Goal: Task Accomplishment & Management: Manage account settings

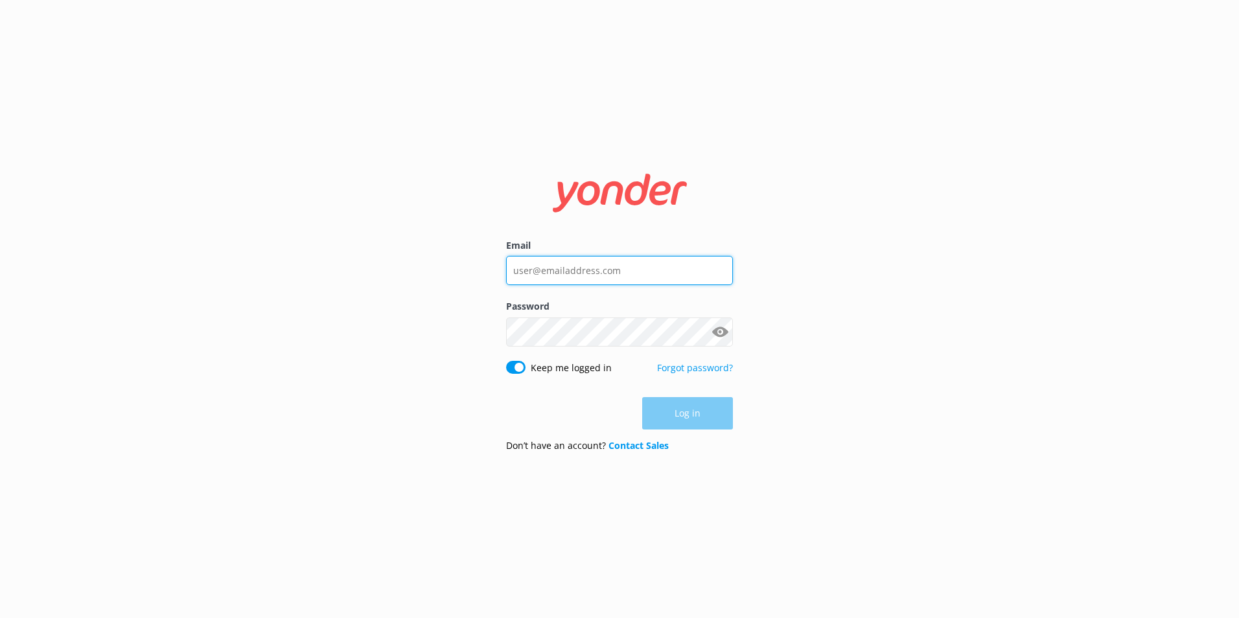
type input "[PERSON_NAME][EMAIL_ADDRESS][PERSON_NAME][DOMAIN_NAME]"
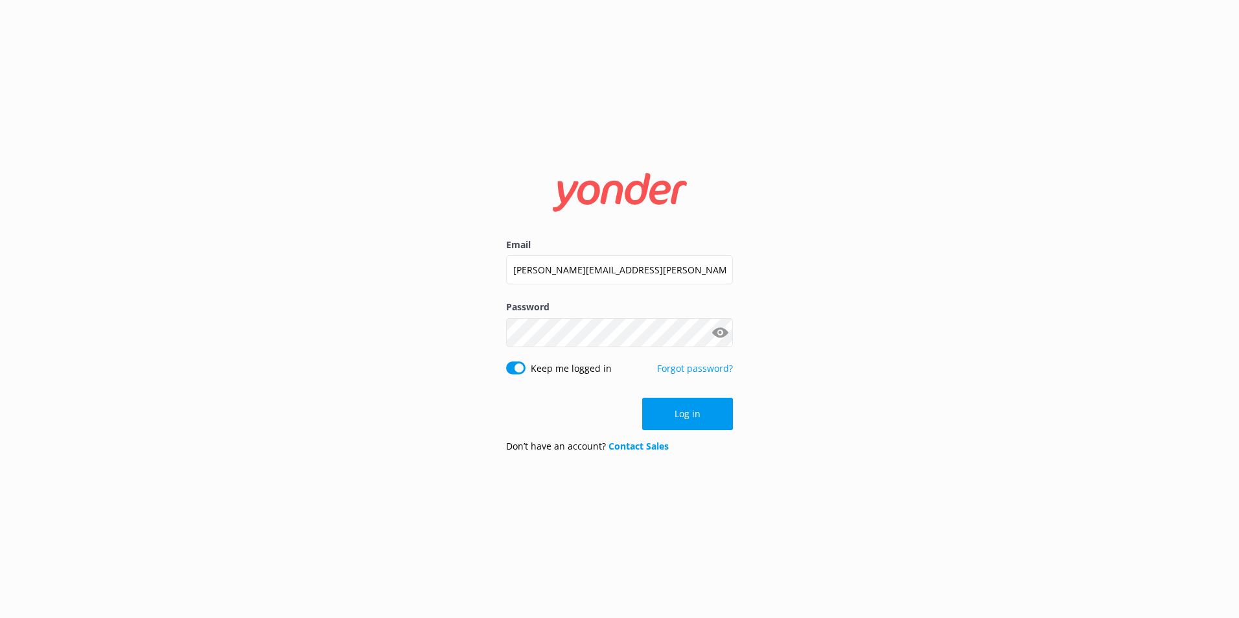
click at [644, 347] on div "Password Show password" at bounding box center [619, 330] width 227 height 61
click at [692, 418] on button "Log in" at bounding box center [687, 414] width 91 height 32
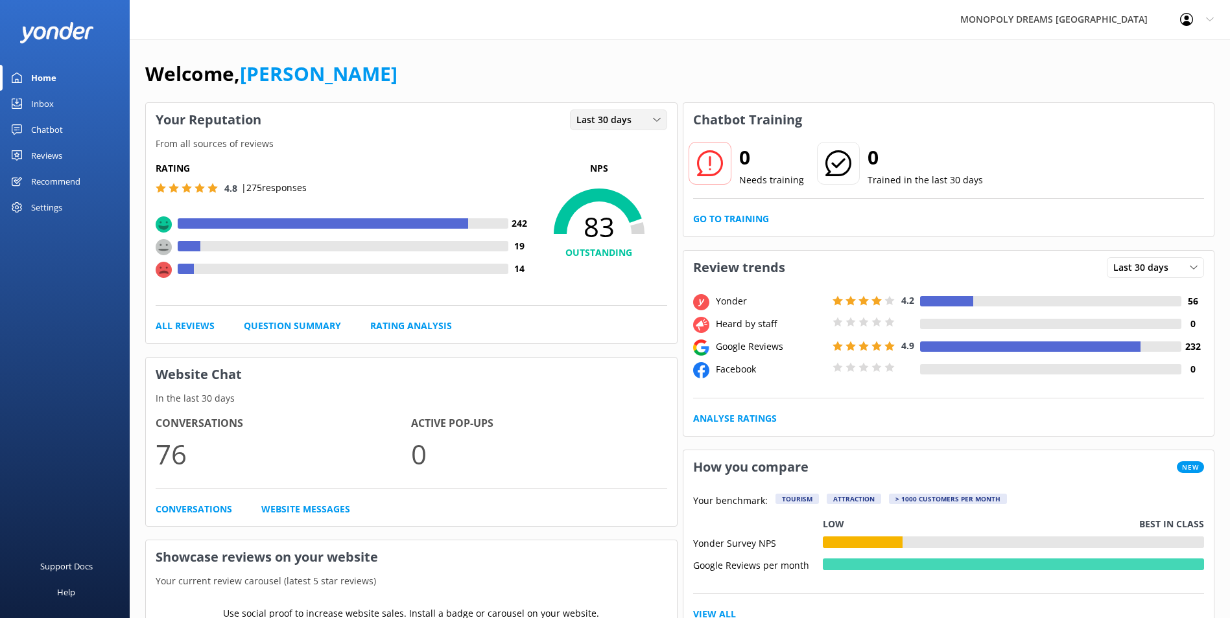
click at [641, 121] on div "Last 30 days" at bounding box center [618, 120] width 91 height 14
click at [621, 150] on link "Last 7 days" at bounding box center [627, 147] width 115 height 26
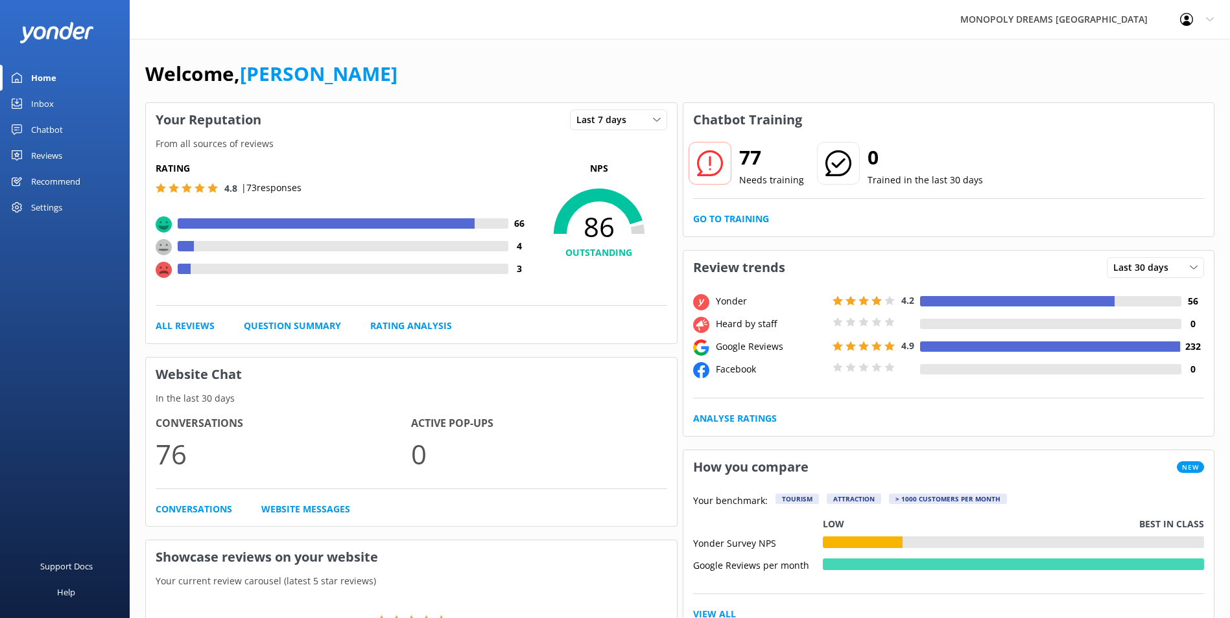
click at [51, 107] on div "Inbox" at bounding box center [42, 104] width 23 height 26
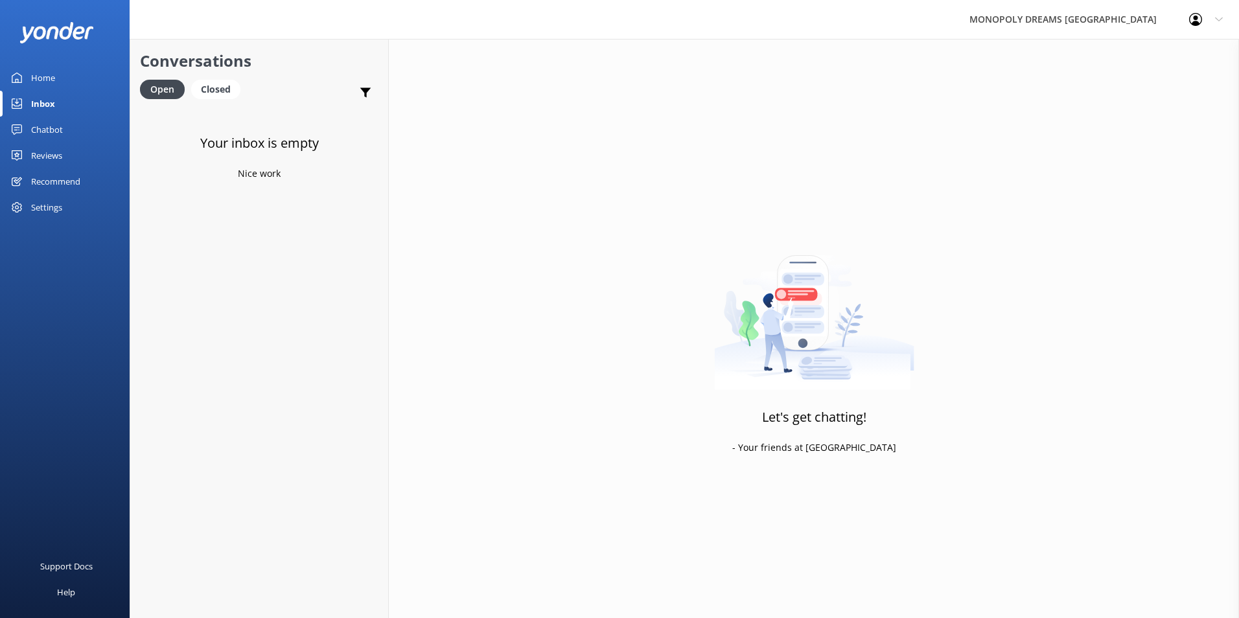
click at [66, 73] on link "Home" at bounding box center [65, 78] width 130 height 26
